Goal: Transaction & Acquisition: Book appointment/travel/reservation

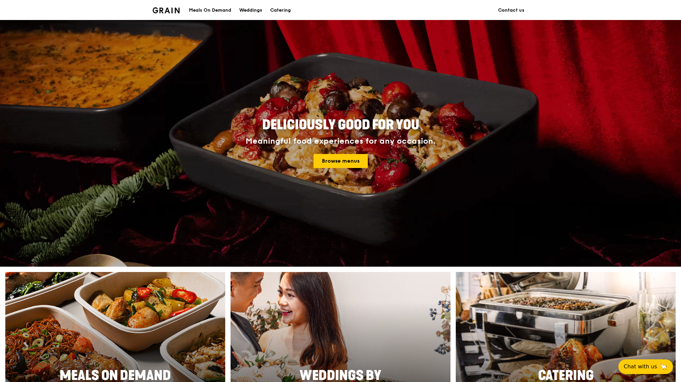
scroll to position [277, 0]
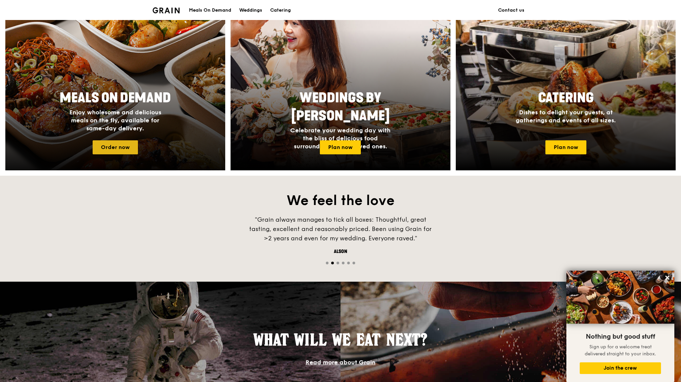
click at [112, 143] on link "Order now" at bounding box center [115, 147] width 45 height 14
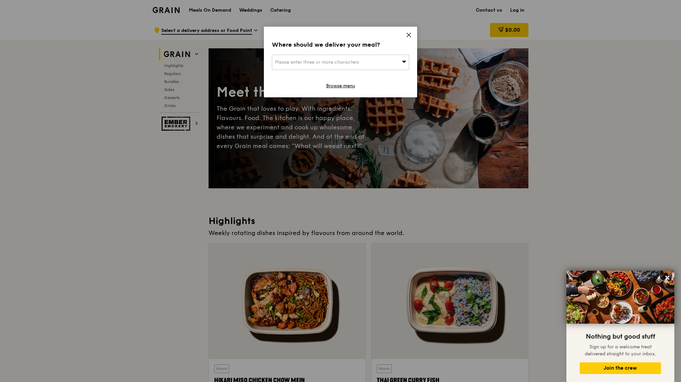
click at [398, 59] on div "Please enter three or more characters" at bounding box center [340, 62] width 137 height 15
click at [362, 58] on input "search" at bounding box center [340, 62] width 137 height 15
type input "t"
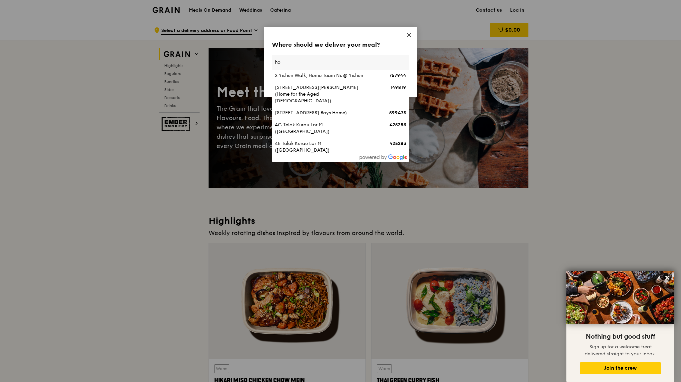
type input "h"
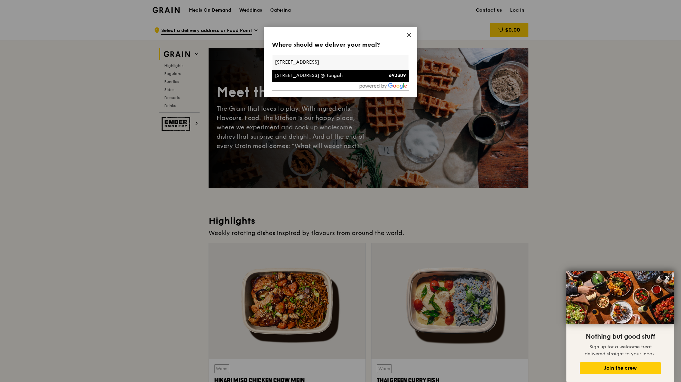
type input "309c tengah park ave"
click at [326, 78] on div "309C Tengah Park Avenue, Parc Clover @ Tengah" at bounding box center [324, 75] width 99 height 7
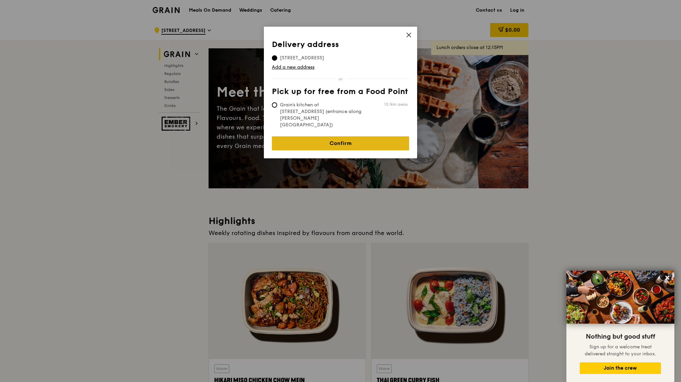
click at [297, 136] on link "Confirm" at bounding box center [340, 143] width 137 height 14
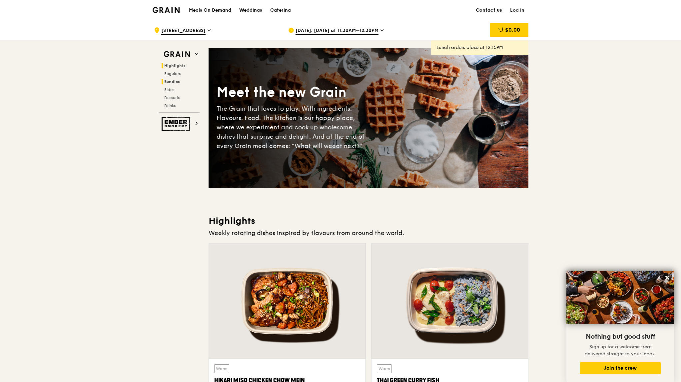
click at [178, 84] on h2 "Bundles" at bounding box center [181, 81] width 38 height 5
click at [279, 11] on div "Catering" at bounding box center [280, 10] width 21 height 20
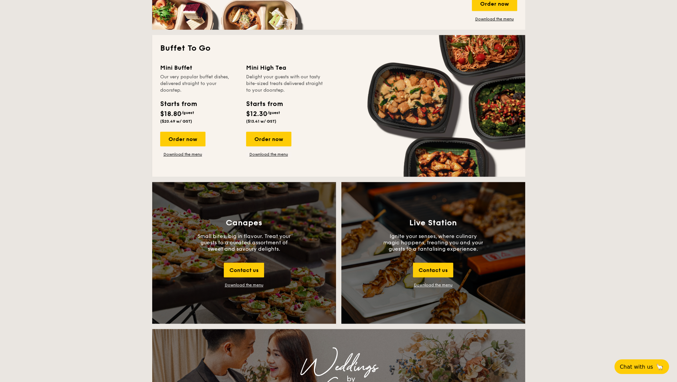
scroll to position [555, 0]
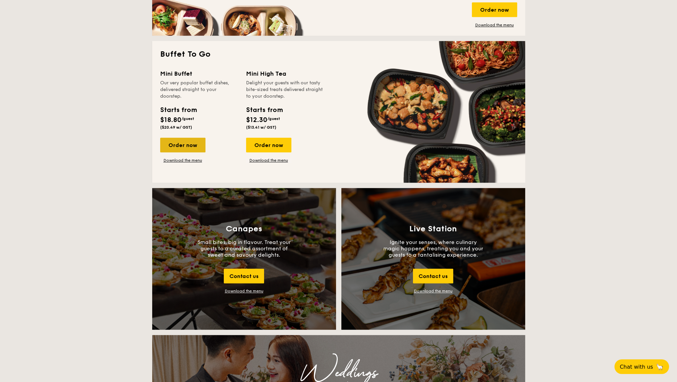
click at [176, 147] on div "Order now" at bounding box center [182, 145] width 45 height 15
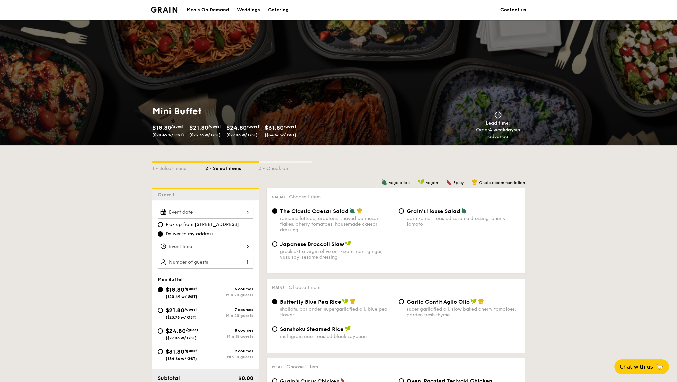
scroll to position [111, 0]
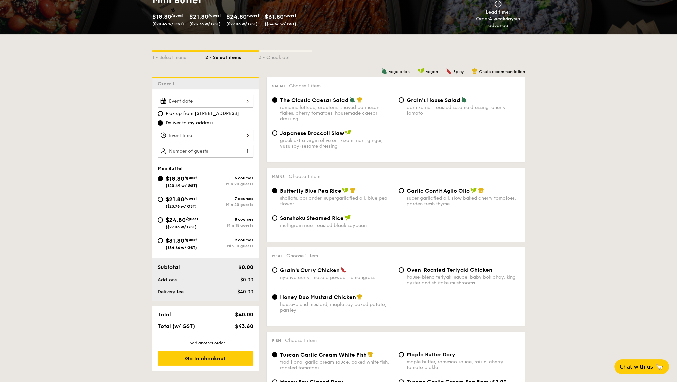
click at [166, 199] on span "$21.80" at bounding box center [175, 199] width 19 height 7
click at [163, 199] on input "$21.80 /guest ($23.76 w/ GST) 7 courses Min 20 guests" at bounding box center [160, 199] width 5 height 5
radio input "true"
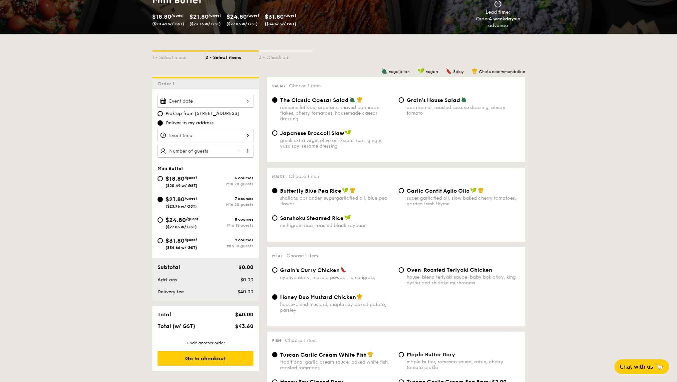
radio input "false"
radio input "true"
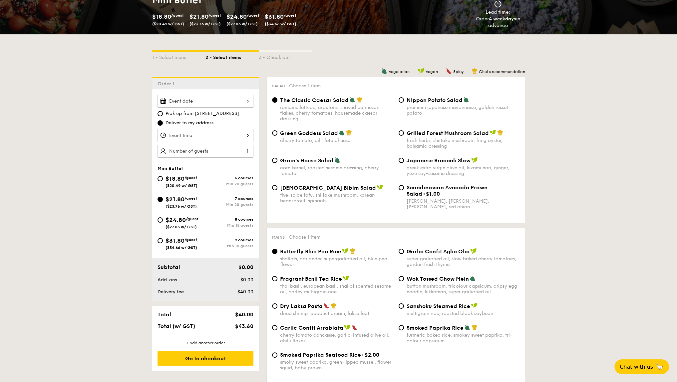
click at [181, 182] on div "$18.80 /guest ($20.49 w/ GST)" at bounding box center [182, 181] width 32 height 14
click at [163, 181] on input "$18.80 /guest ($20.49 w/ GST) 6 courses Min 20 guests" at bounding box center [160, 178] width 5 height 5
radio input "true"
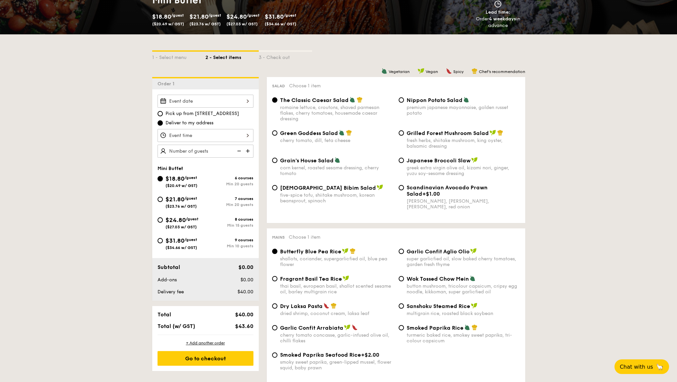
radio input "true"
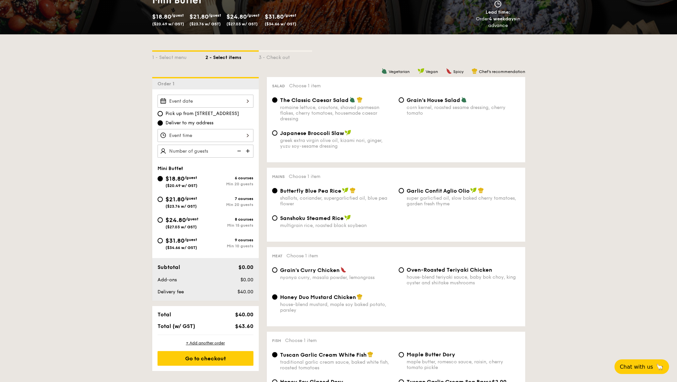
click at [248, 151] on img at bounding box center [248, 151] width 10 height 13
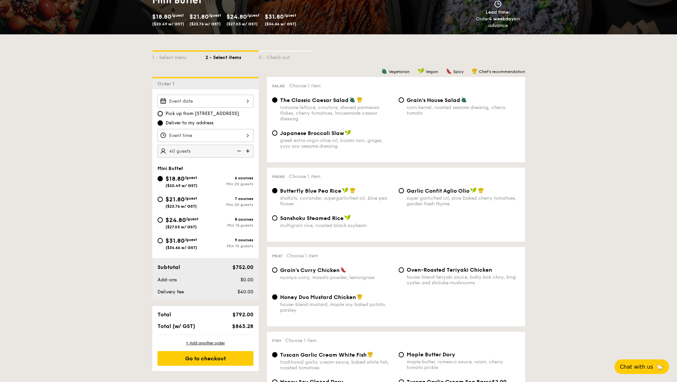
click at [240, 151] on img at bounding box center [239, 151] width 10 height 13
type input "20 guests"
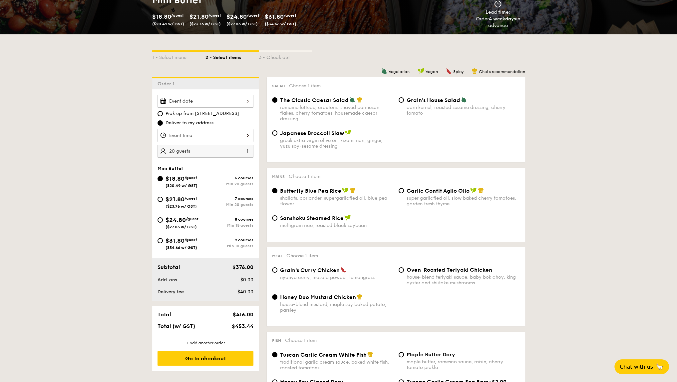
click at [240, 151] on img at bounding box center [239, 151] width 10 height 13
click at [193, 139] on div at bounding box center [206, 135] width 96 height 13
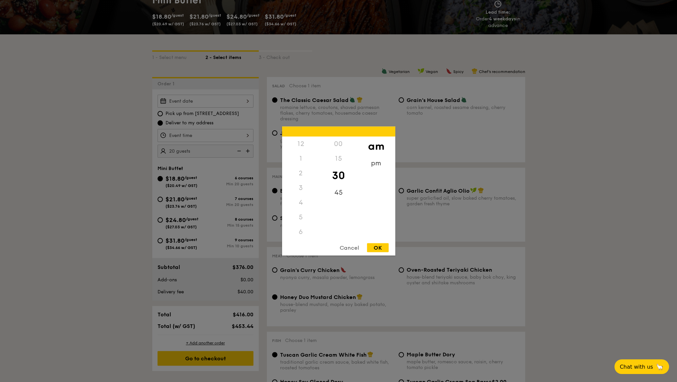
scroll to position [73, 0]
drag, startPoint x: 304, startPoint y: 213, endPoint x: 298, endPoint y: 151, distance: 61.9
click at [298, 151] on div "12 1 2 3 4 5 6 7 8 9 10 11" at bounding box center [301, 188] width 38 height 102
click at [298, 191] on div "8" at bounding box center [301, 188] width 38 height 15
click at [373, 168] on div "pm" at bounding box center [376, 165] width 38 height 19
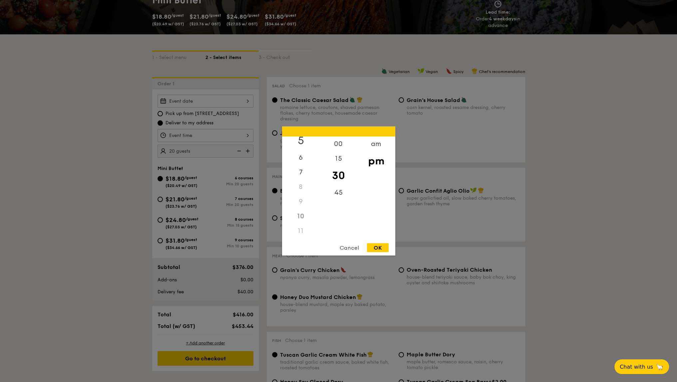
scroll to position [79, 0]
click at [301, 141] on div "5" at bounding box center [301, 140] width 38 height 19
click at [336, 141] on div "00" at bounding box center [339, 146] width 38 height 19
click at [378, 246] on div "OK" at bounding box center [378, 247] width 22 height 9
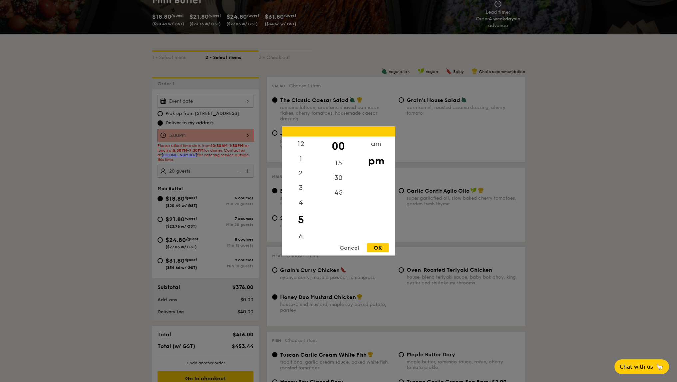
click at [231, 131] on div "5:00PM 12 1 2 3 4 5 6 7 8 9 10 11 00 15 30 45 am pm Cancel OK" at bounding box center [206, 135] width 96 height 13
drag, startPoint x: 337, startPoint y: 178, endPoint x: 344, endPoint y: 181, distance: 7.6
click at [337, 178] on div "30" at bounding box center [339, 180] width 38 height 19
click at [379, 244] on div "OK" at bounding box center [378, 247] width 22 height 9
type input "5:30PM"
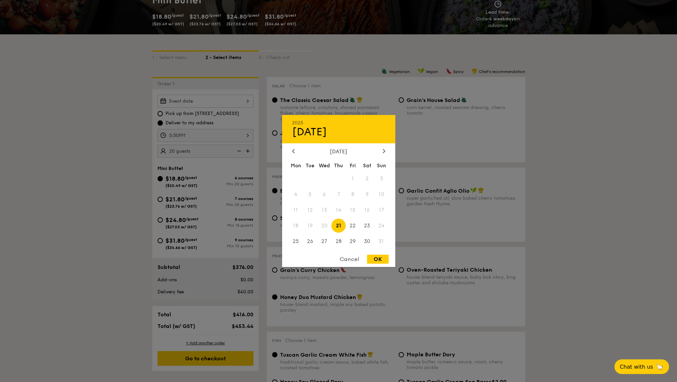
click at [193, 100] on div "2025 Aug [DATE] Tue Wed Thu Fri Sat Sun 1 2 3 4 5 6 7 8 9 10 11 12 13 14 15 16 …" at bounding box center [206, 101] width 96 height 13
click at [382, 211] on span "17" at bounding box center [381, 210] width 14 height 14
click at [305, 218] on div "Mon Tue Wed Thu Fri Sat Sun 1 2 3 4 5 6 7 8 9 10 11 12 13 14 15 16 17 18 19 20 …" at bounding box center [338, 205] width 113 height 90
